Goal: Task Accomplishment & Management: Use online tool/utility

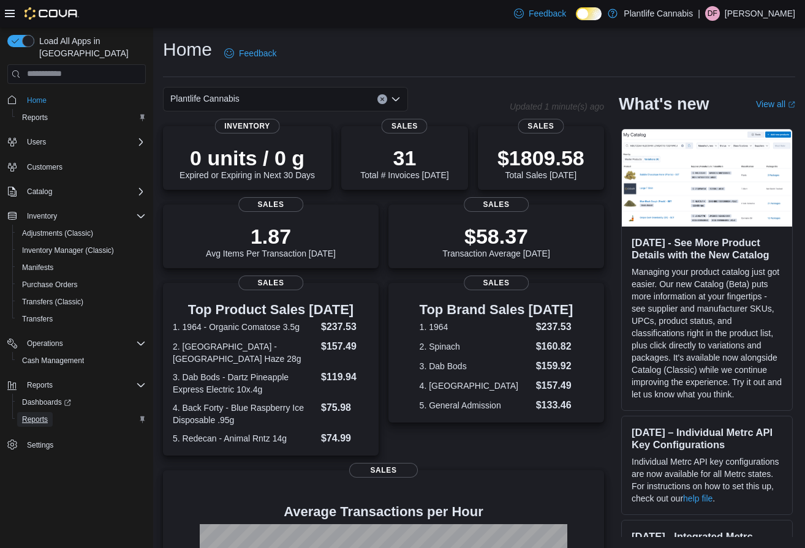
click at [39, 415] on span "Reports" at bounding box center [35, 420] width 26 height 10
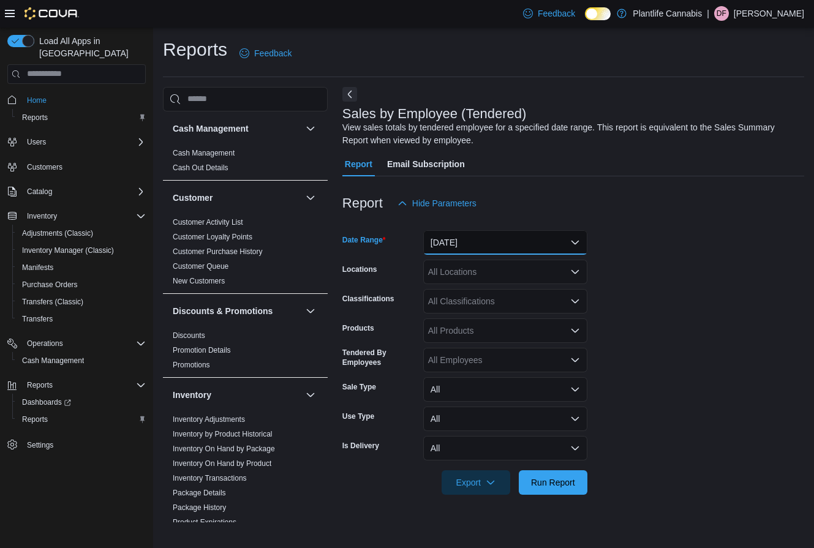
click at [507, 237] on button "[DATE]" at bounding box center [505, 242] width 164 height 25
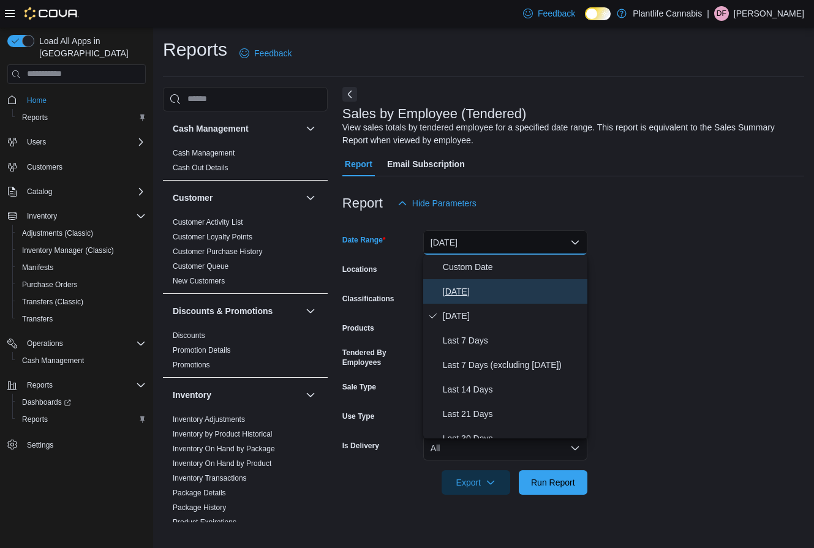
click at [463, 286] on span "[DATE]" at bounding box center [513, 291] width 140 height 15
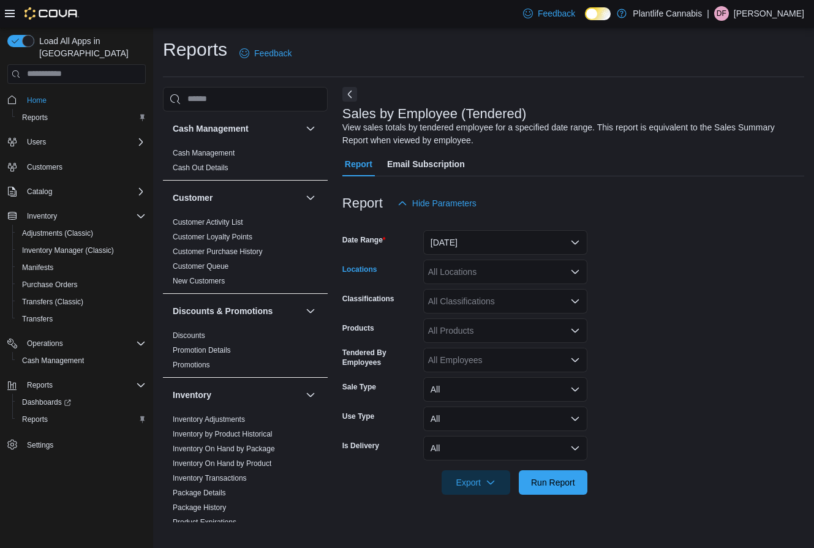
click at [465, 275] on div "All Locations" at bounding box center [505, 272] width 164 height 25
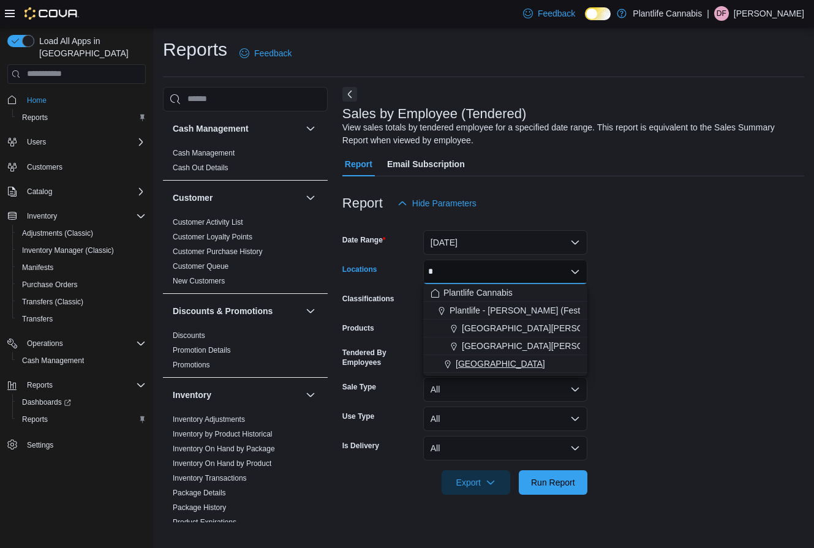
type input "*"
click at [507, 361] on span "[GEOGRAPHIC_DATA]" at bounding box center [500, 364] width 89 height 12
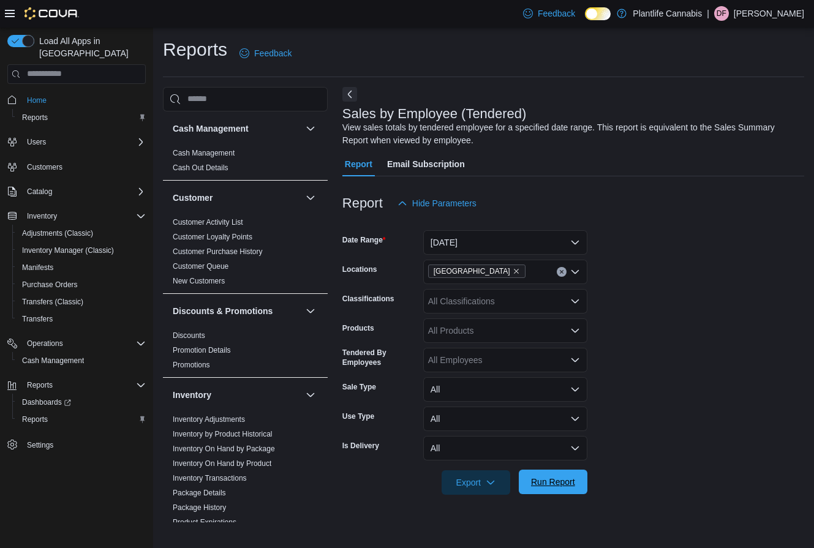
click at [564, 480] on span "Run Report" at bounding box center [553, 482] width 44 height 12
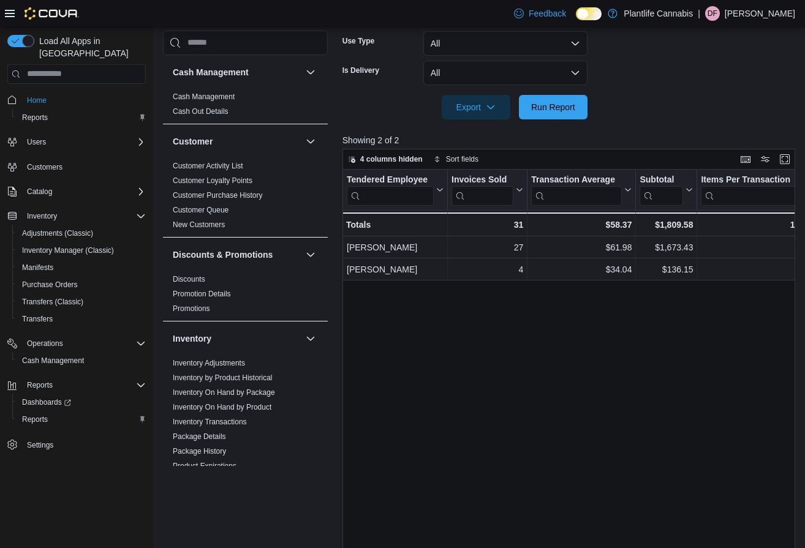
scroll to position [425, 0]
